Goal: Task Accomplishment & Management: Use online tool/utility

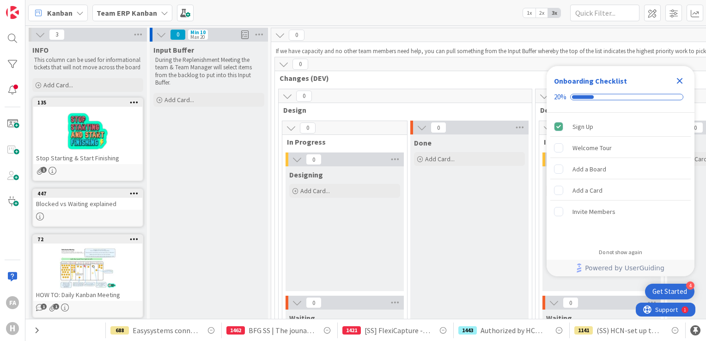
click at [115, 15] on b "Team ERP Kanban" at bounding box center [127, 12] width 60 height 9
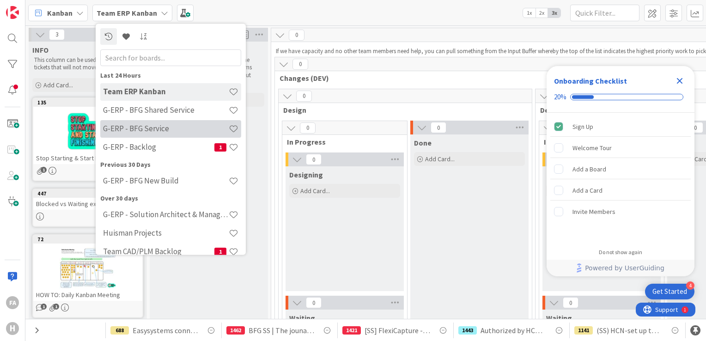
click at [157, 132] on h4 "G-ERP - BFG Service" at bounding box center [166, 128] width 126 height 9
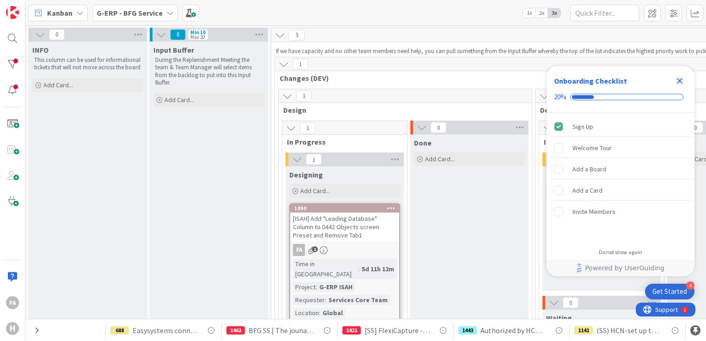
click at [677, 79] on icon "Close Checklist" at bounding box center [679, 80] width 11 height 11
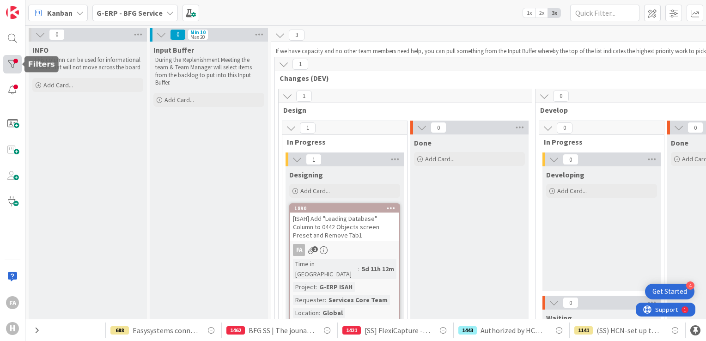
click at [14, 64] on div at bounding box center [12, 64] width 18 height 18
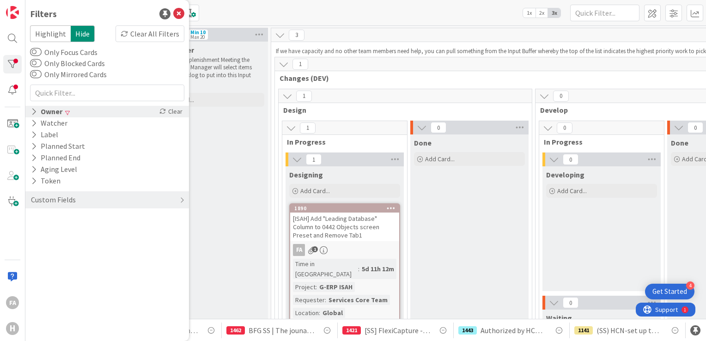
click at [33, 111] on icon at bounding box center [34, 112] width 6 height 8
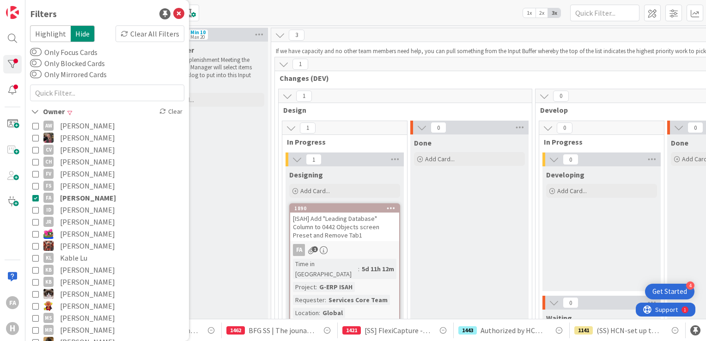
click at [33, 199] on icon at bounding box center [35, 197] width 6 height 6
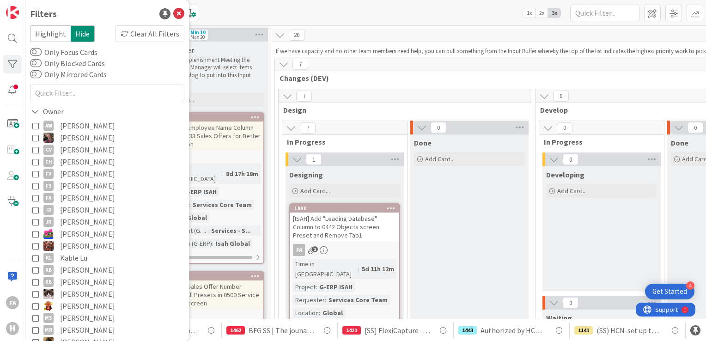
click at [414, 16] on div "Kanban G-ERP - BFG Service 1x 2x 3x" at bounding box center [365, 12] width 680 height 25
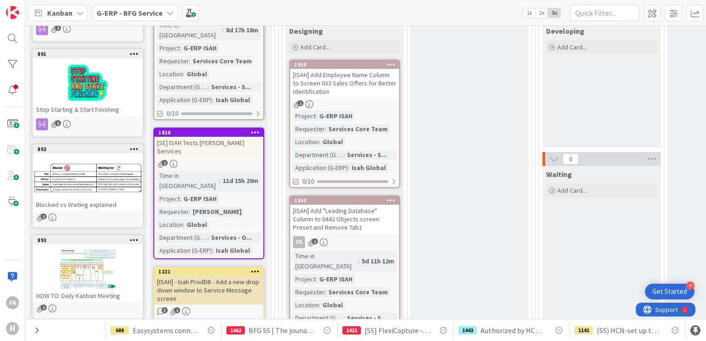
scroll to position [146, 0]
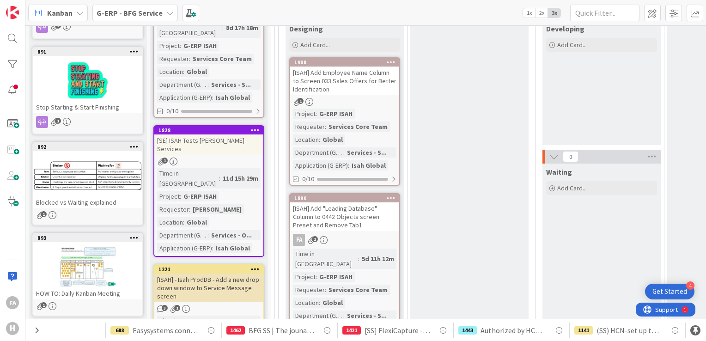
click at [348, 75] on div "[ISAH] Add Employee Name Column to Screen 033 Sales Offers for Better Identific…" at bounding box center [344, 80] width 109 height 29
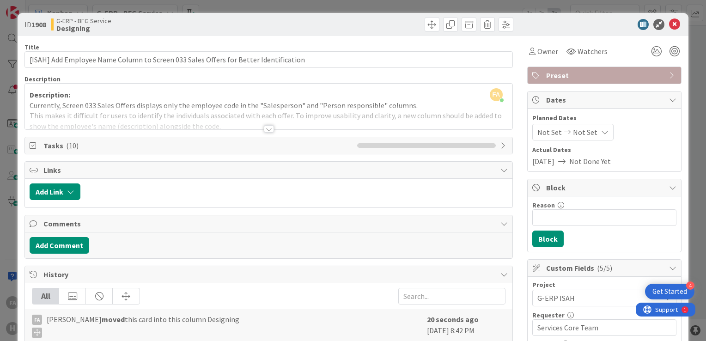
click at [265, 131] on div at bounding box center [269, 128] width 10 height 7
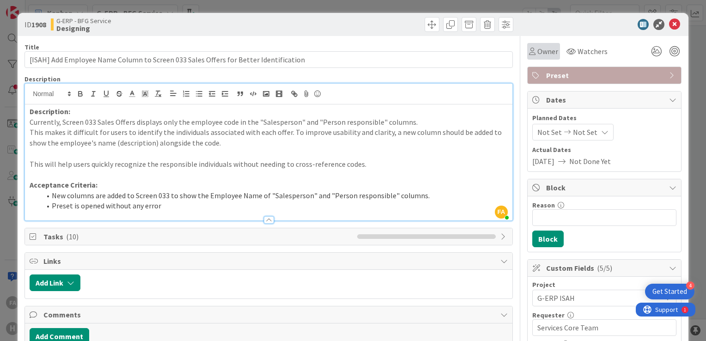
click at [543, 54] on span "Owner" at bounding box center [547, 51] width 21 height 11
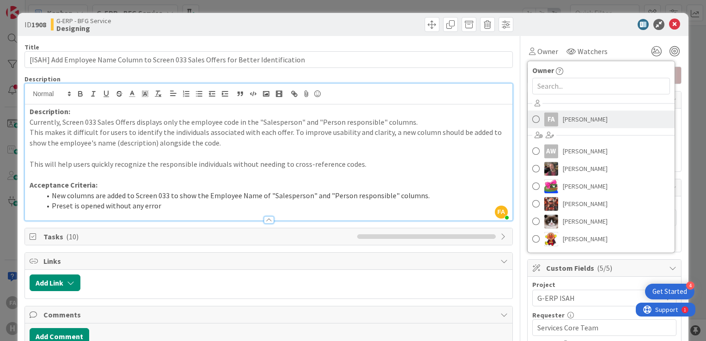
click at [550, 126] on link "FA [PERSON_NAME]" at bounding box center [600, 119] width 147 height 18
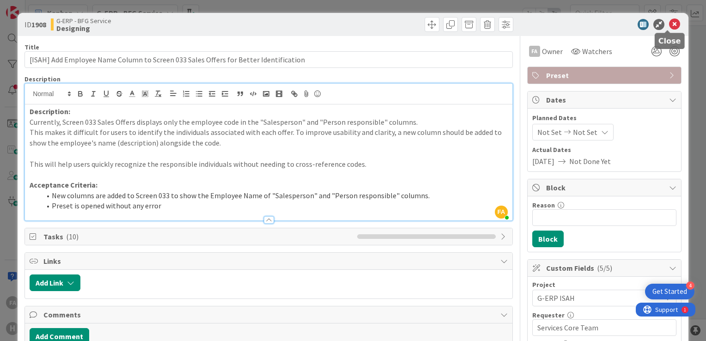
click at [669, 27] on icon at bounding box center [674, 24] width 11 height 11
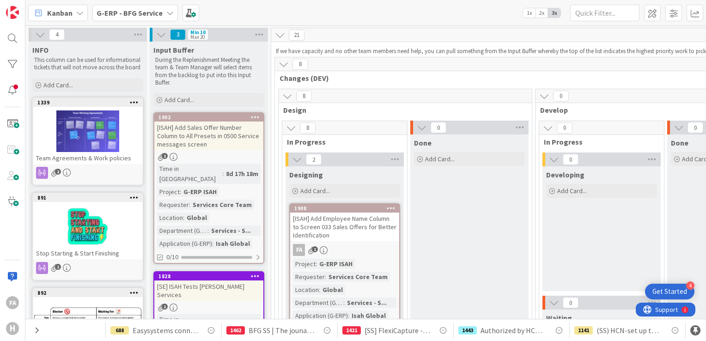
click at [139, 12] on b "G-ERP - BFG Service" at bounding box center [130, 12] width 66 height 9
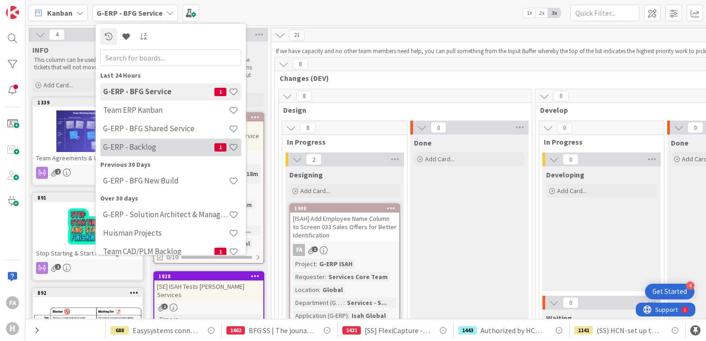
click at [142, 141] on div "G-ERP - Backlog 1" at bounding box center [170, 148] width 141 height 18
